Goal: Task Accomplishment & Management: Manage account settings

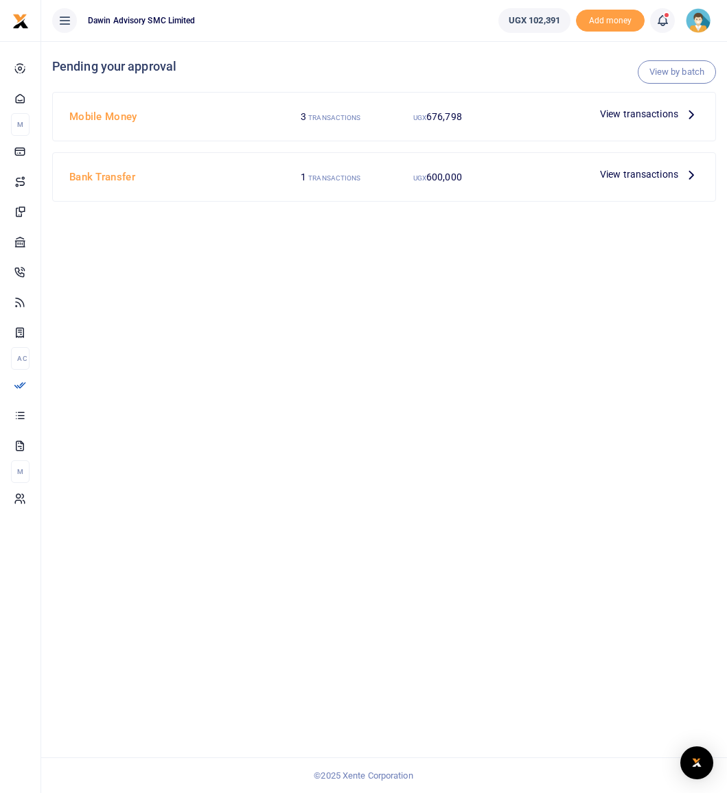
click at [644, 114] on span "View transactions" at bounding box center [639, 113] width 78 height 15
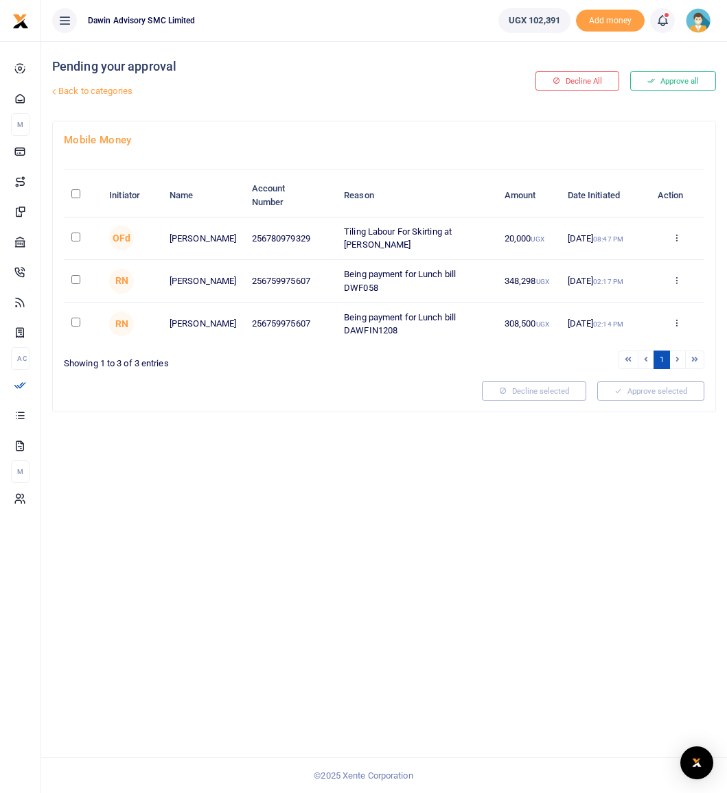
click at [71, 235] on input "checkbox" at bounding box center [75, 237] width 9 height 9
checkbox input "true"
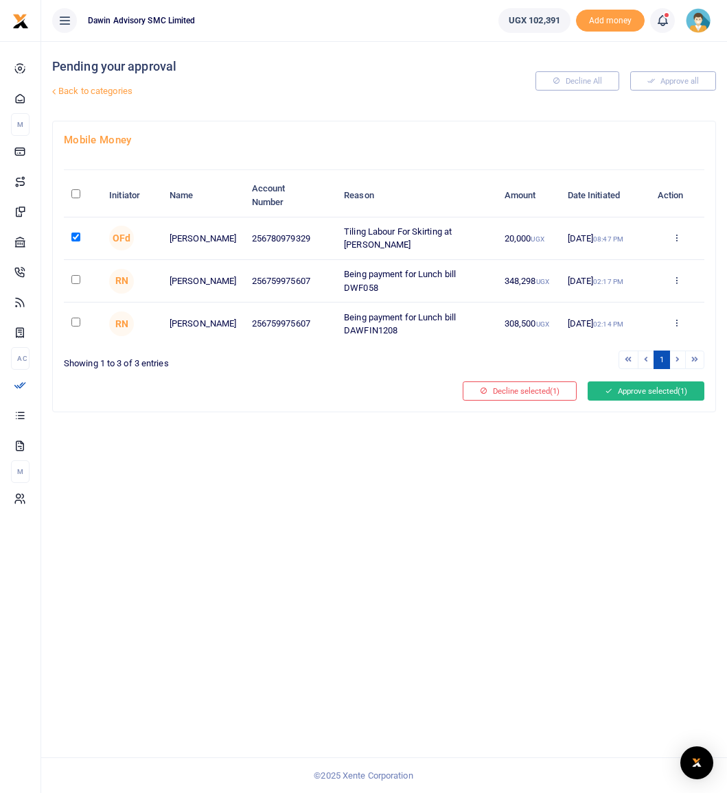
click at [605, 393] on icon at bounding box center [609, 391] width 8 height 10
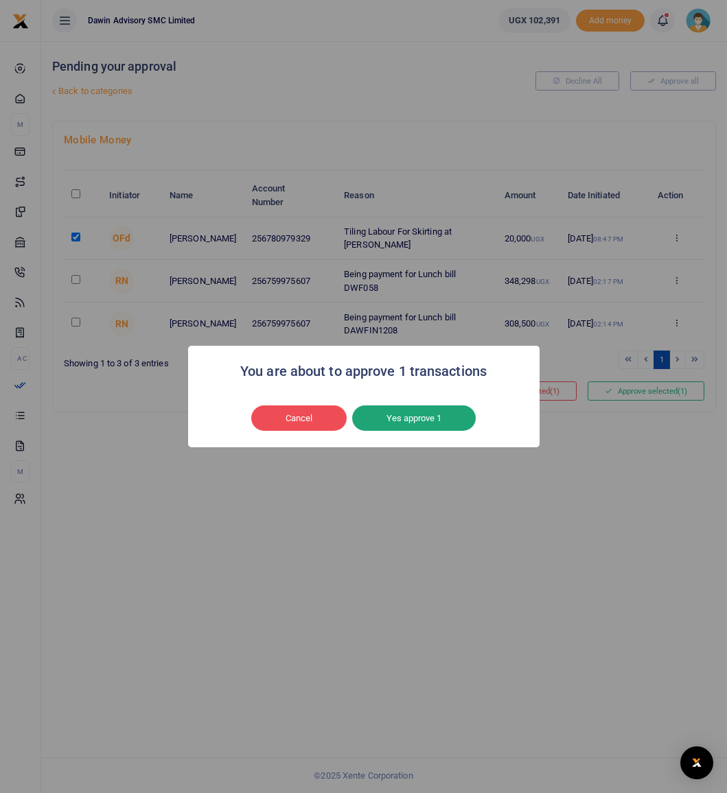
click at [459, 428] on button "Yes approve 1" at bounding box center [414, 419] width 124 height 26
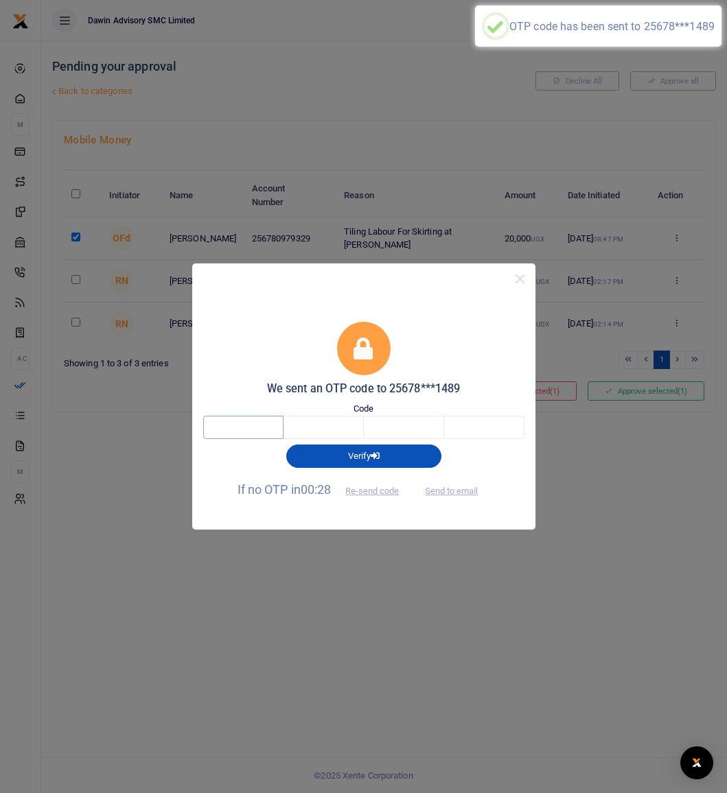
click at [248, 438] on input "text" at bounding box center [243, 427] width 80 height 23
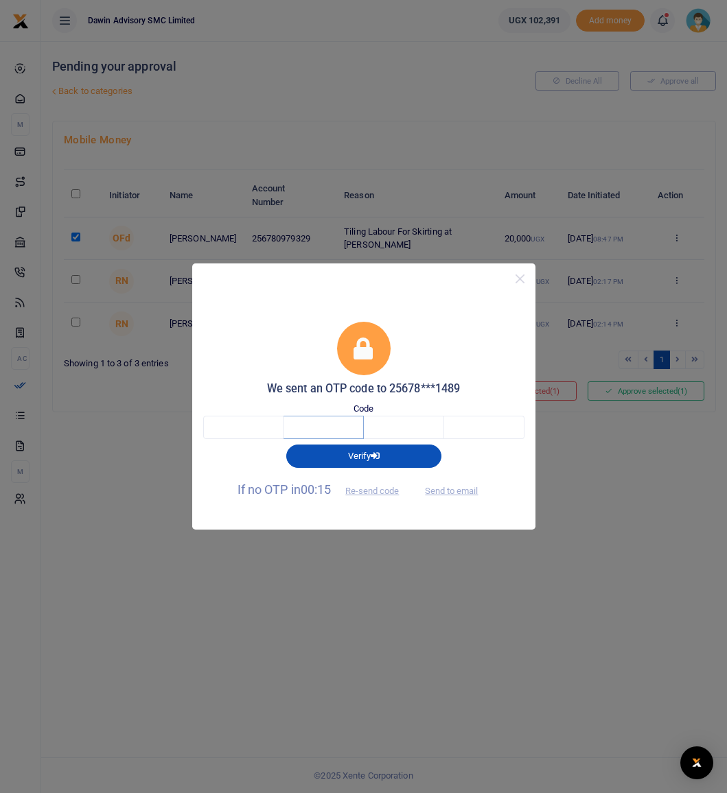
click at [309, 432] on input "text" at bounding box center [323, 427] width 80 height 23
click at [266, 430] on input "text" at bounding box center [243, 427] width 80 height 23
type input "5"
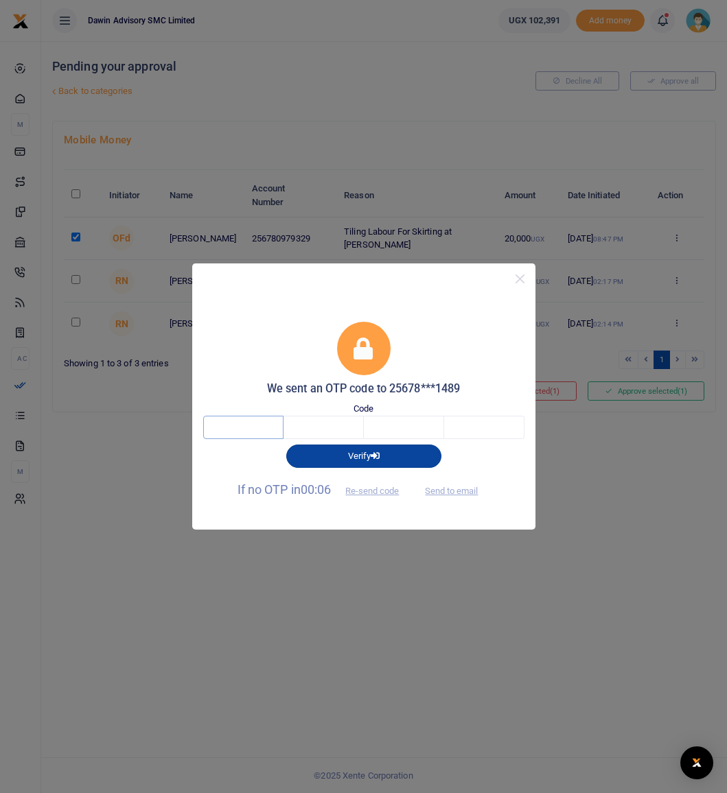
type input "5"
type input "6"
type input "5"
